Goal: Task Accomplishment & Management: Use online tool/utility

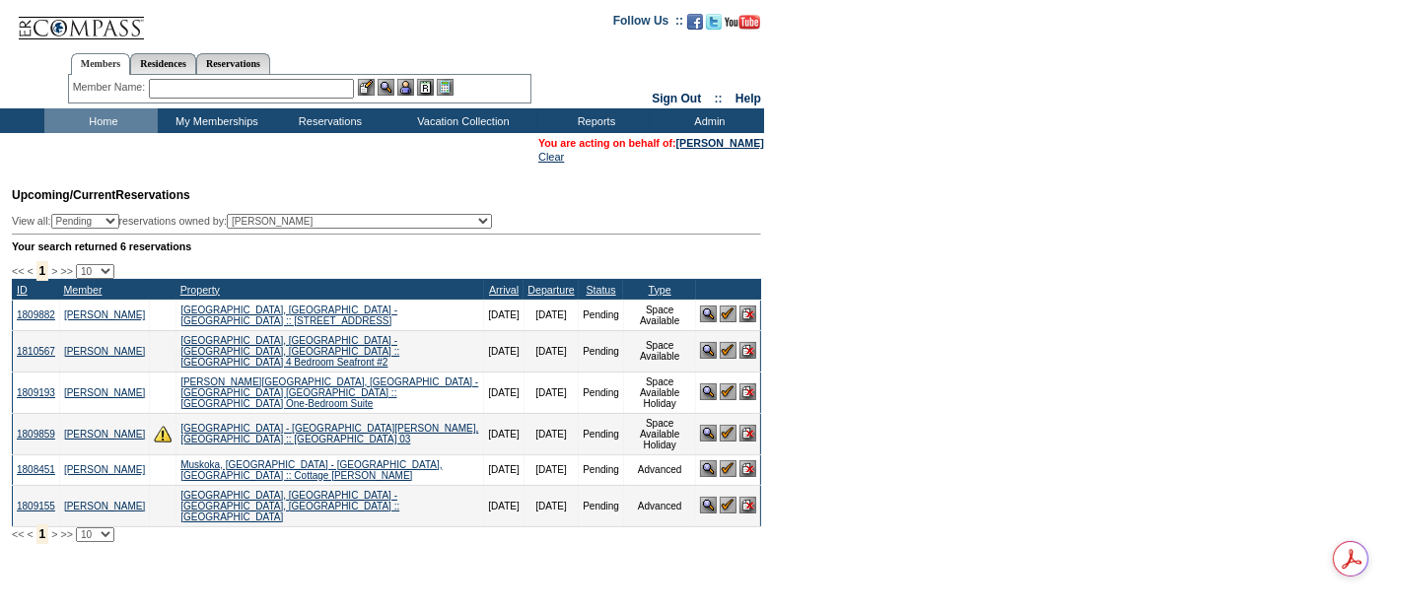
click at [192, 90] on input "text" at bounding box center [251, 89] width 205 height 20
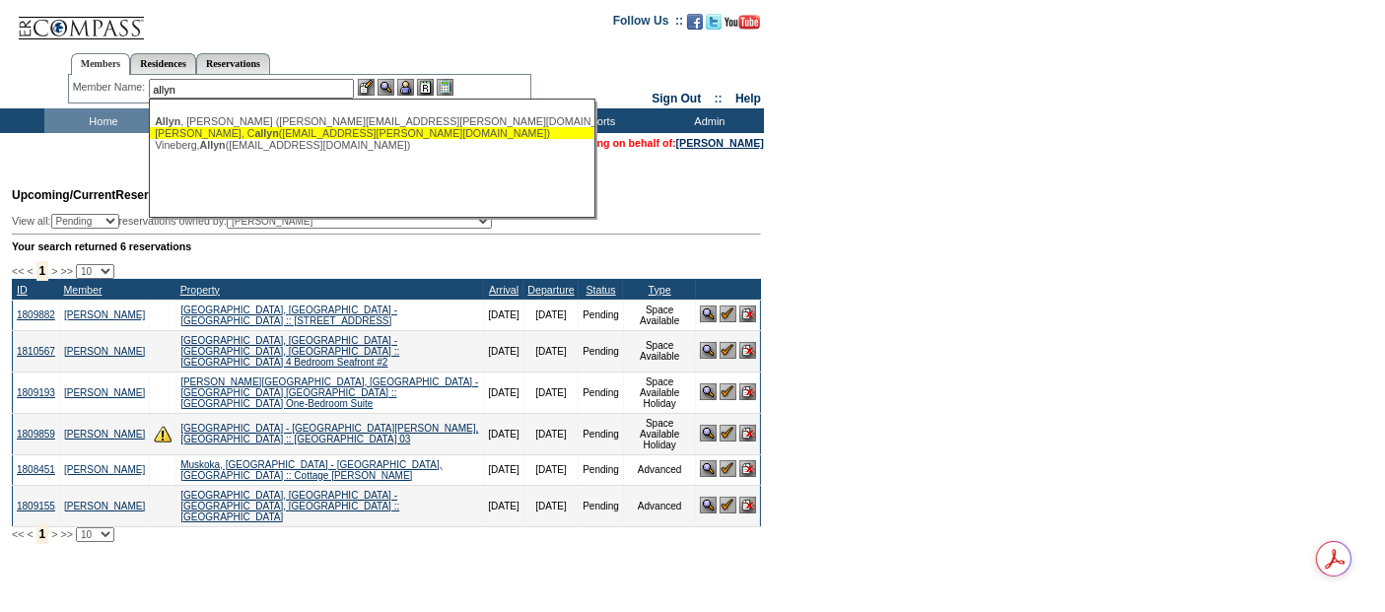
click at [284, 128] on div "[PERSON_NAME], C [PERSON_NAME] ([EMAIL_ADDRESS][PERSON_NAME][DOMAIN_NAME])" at bounding box center [372, 133] width 434 height 12
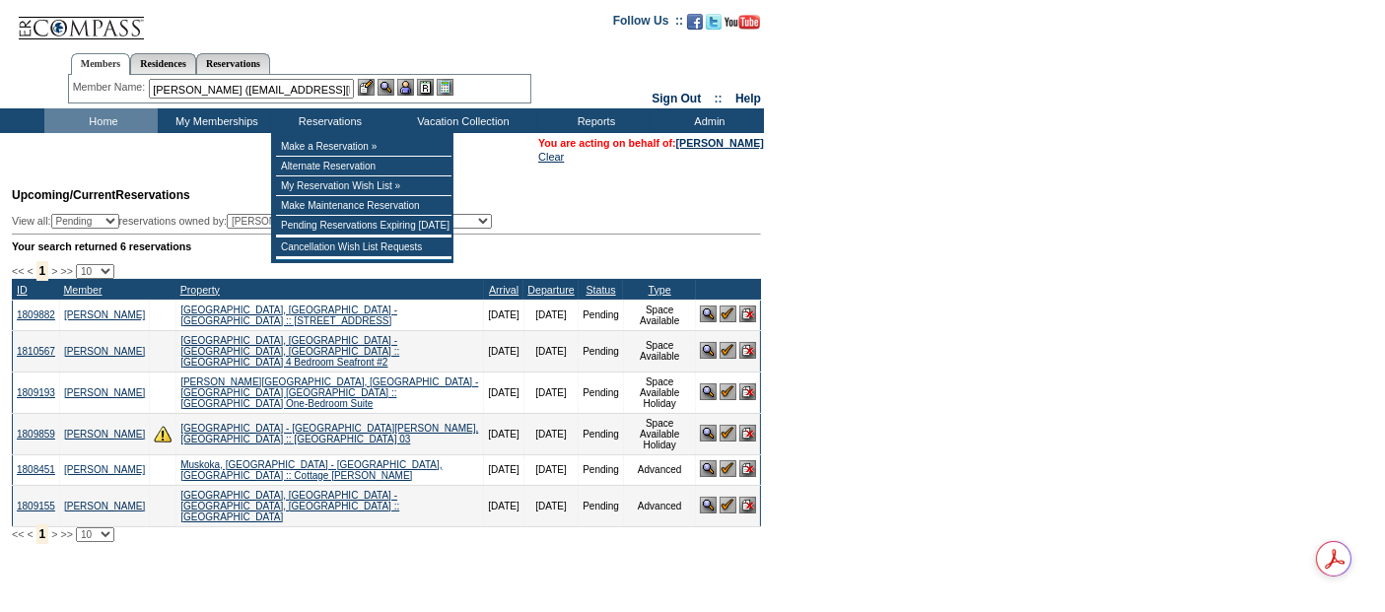
click at [271, 89] on input "[PERSON_NAME] ([EMAIL_ADDRESS][PERSON_NAME][DOMAIN_NAME])" at bounding box center [251, 89] width 205 height 20
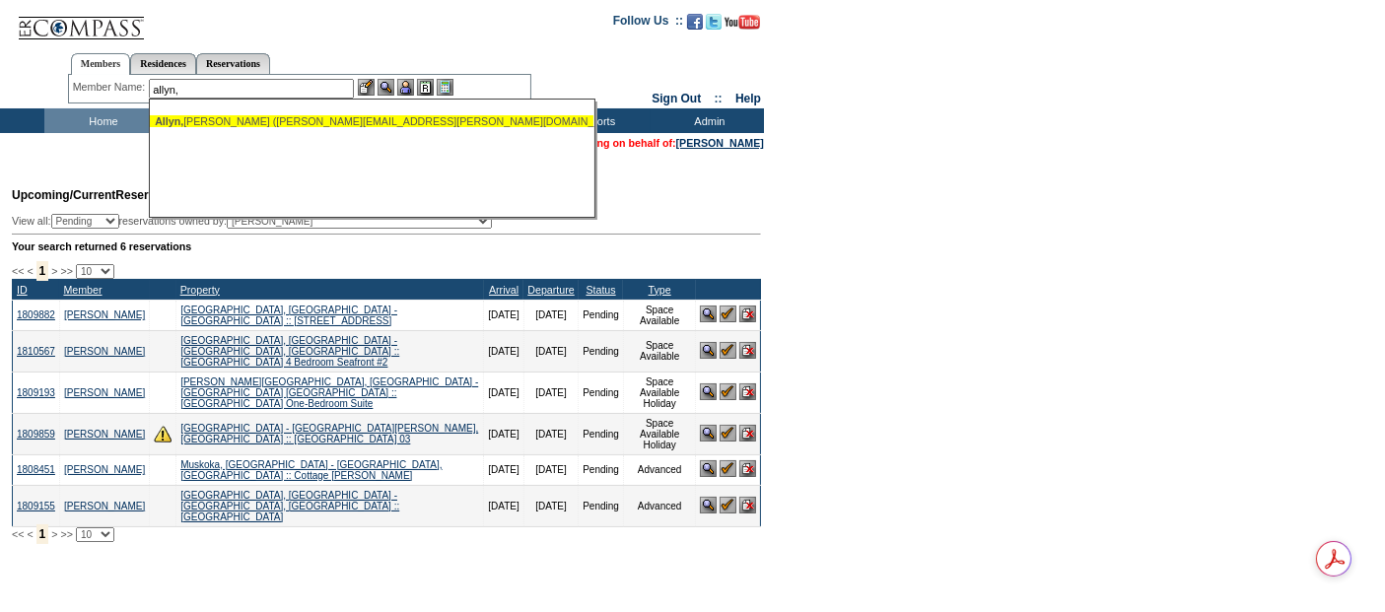
click at [309, 117] on div "[PERSON_NAME] ([PERSON_NAME][EMAIL_ADDRESS][PERSON_NAME][DOMAIN_NAME])" at bounding box center [372, 121] width 434 height 12
type input "[PERSON_NAME] ([PERSON_NAME][EMAIL_ADDRESS][PERSON_NAME][DOMAIN_NAME])"
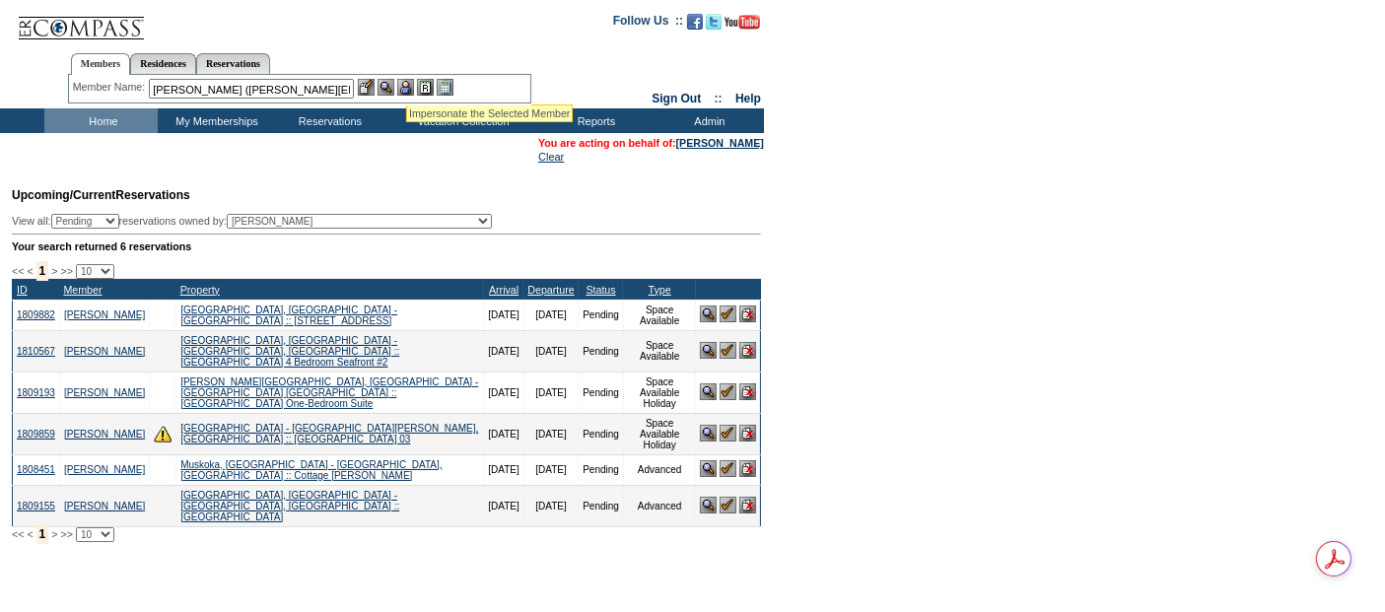
click at [406, 80] on img at bounding box center [405, 87] width 17 height 17
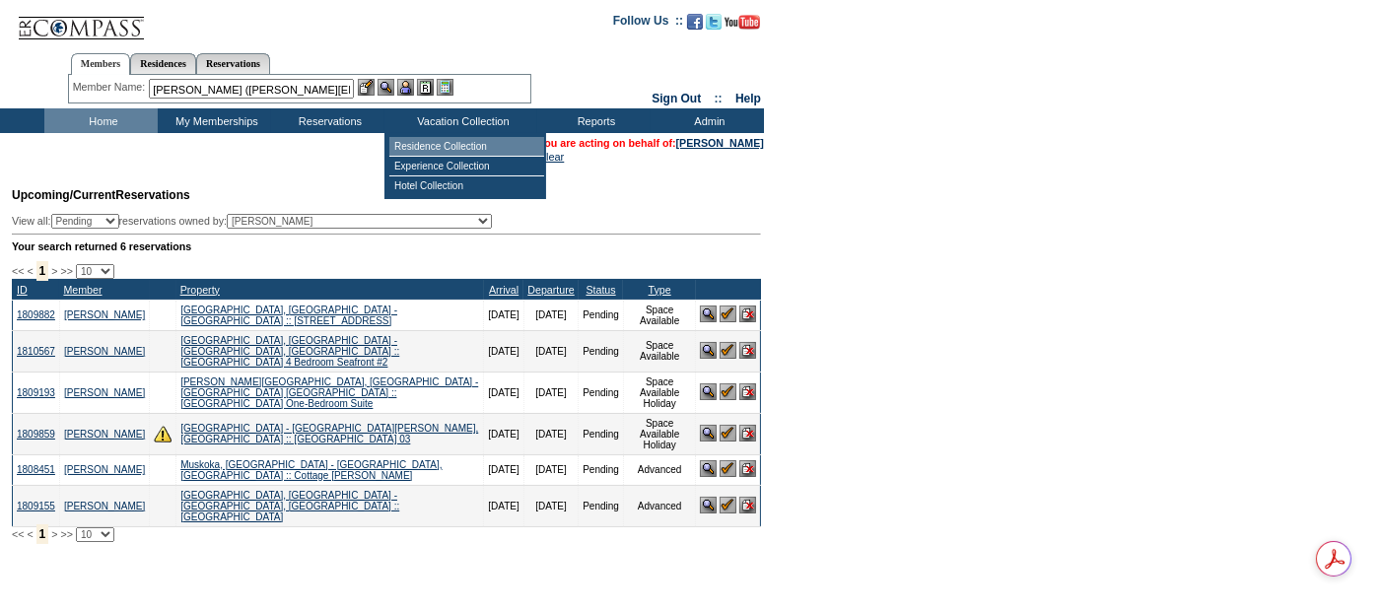
click at [455, 150] on td "Residence Collection" at bounding box center [467, 147] width 155 height 20
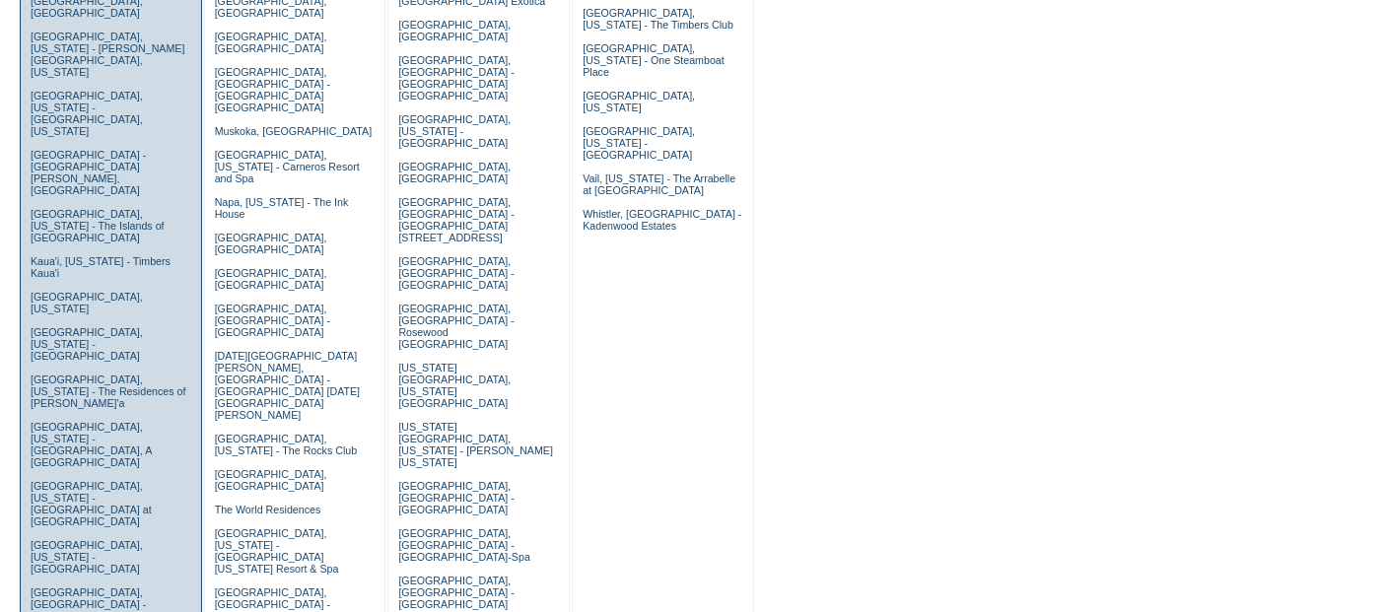
scroll to position [657, 0]
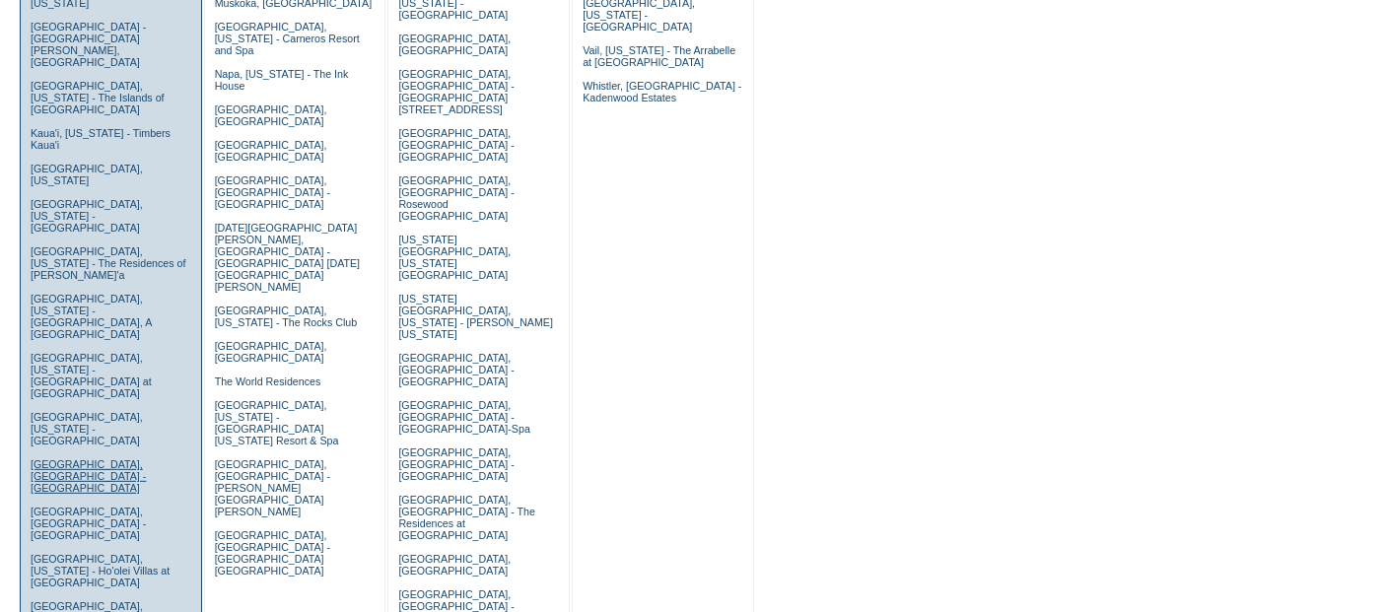
click at [106, 459] on link "Los Cabos, Mexico - Esperanza" at bounding box center [88, 476] width 115 height 35
